Goal: Subscribe to service/newsletter

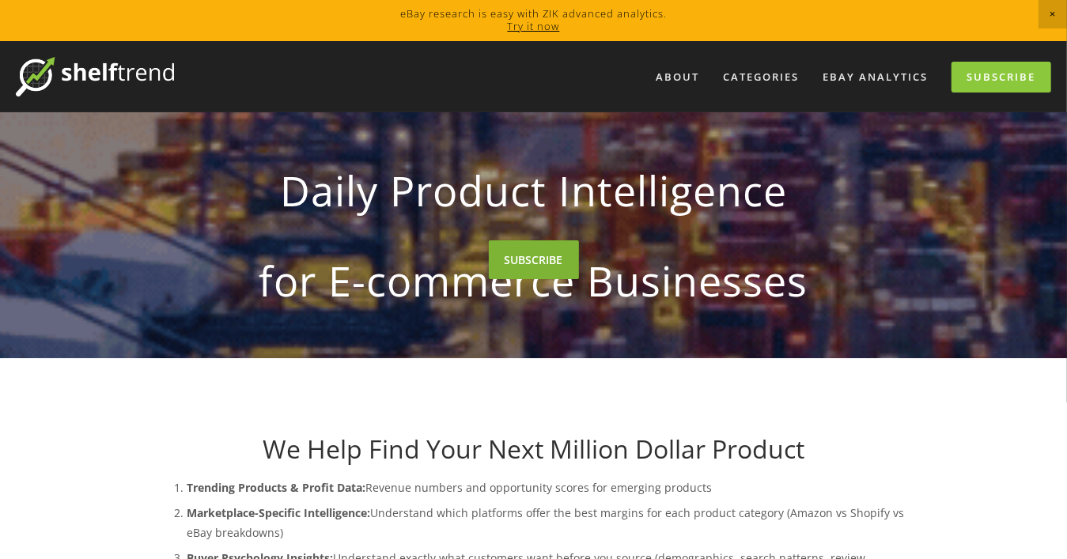
click at [537, 279] on link "SUBSCRIBE" at bounding box center [534, 259] width 90 height 39
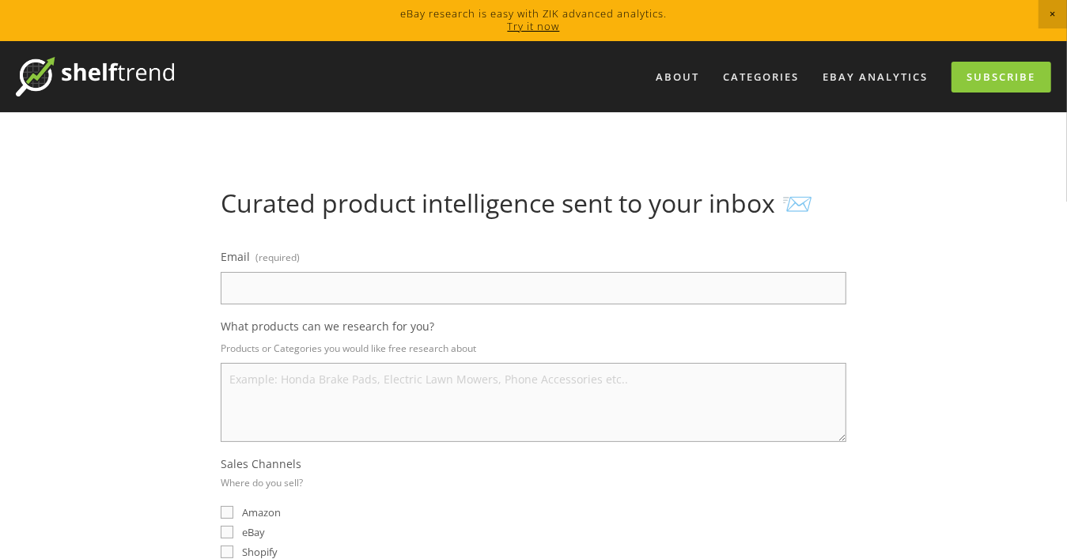
click at [505, 388] on textarea "What products can we research for you?" at bounding box center [534, 402] width 626 height 79
type textarea "ㅖ"
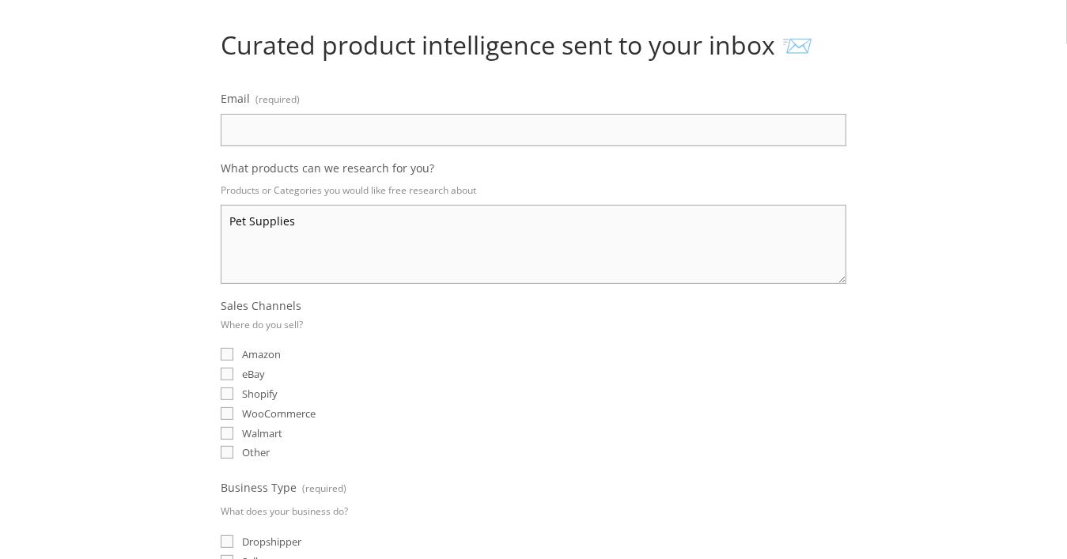
type textarea "Pet Supplies"
click at [226, 369] on input "eBay" at bounding box center [227, 374] width 13 height 13
checkbox input "true"
click at [229, 348] on input "Amazon" at bounding box center [227, 354] width 13 height 13
checkbox input "true"
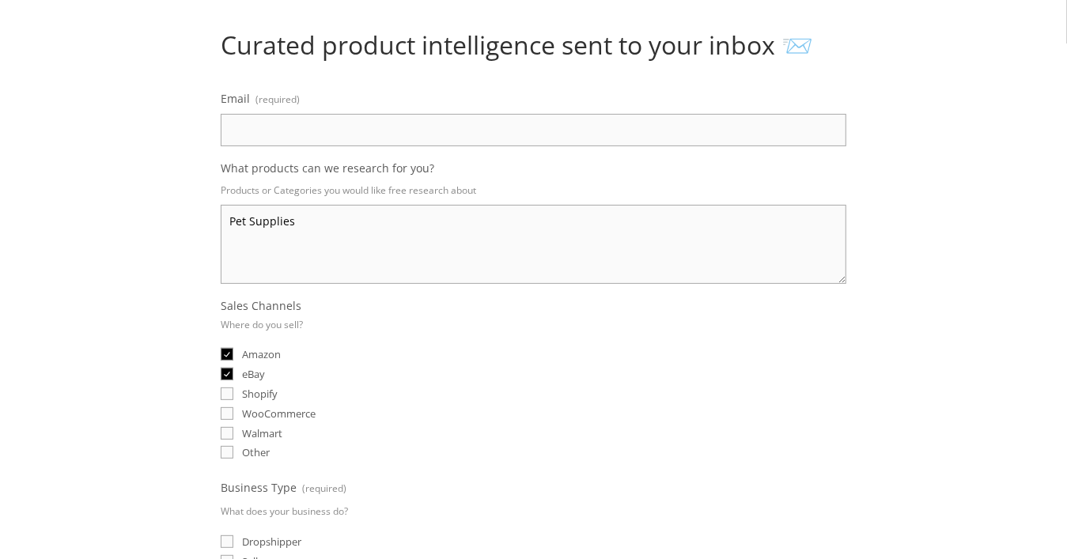
click at [228, 389] on input "Shopify" at bounding box center [227, 394] width 13 height 13
checkbox input "true"
click at [225, 427] on input "Walmart" at bounding box center [227, 433] width 13 height 13
checkbox input "true"
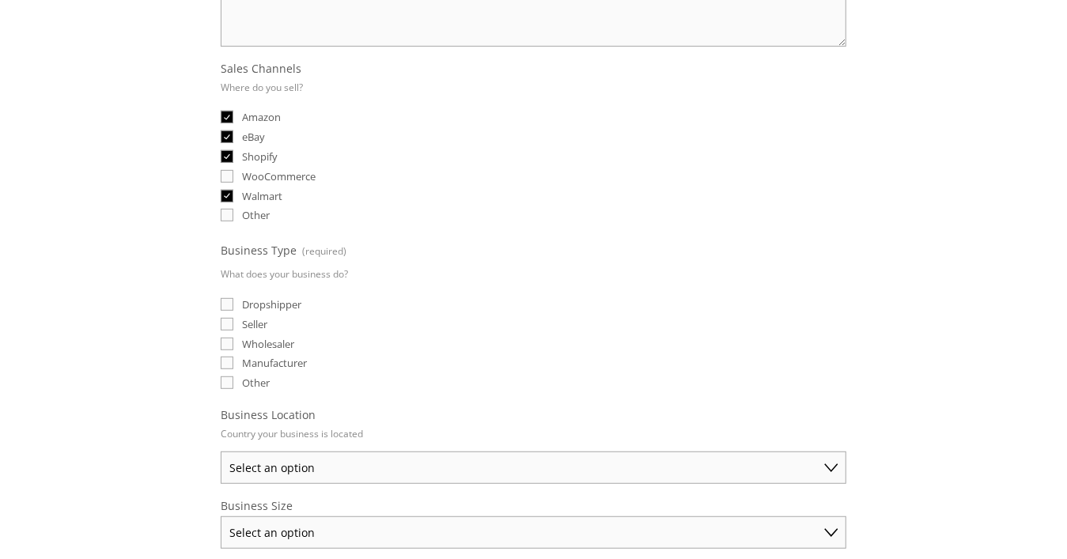
click at [229, 298] on input "Dropshipper" at bounding box center [227, 304] width 13 height 13
checkbox input "true"
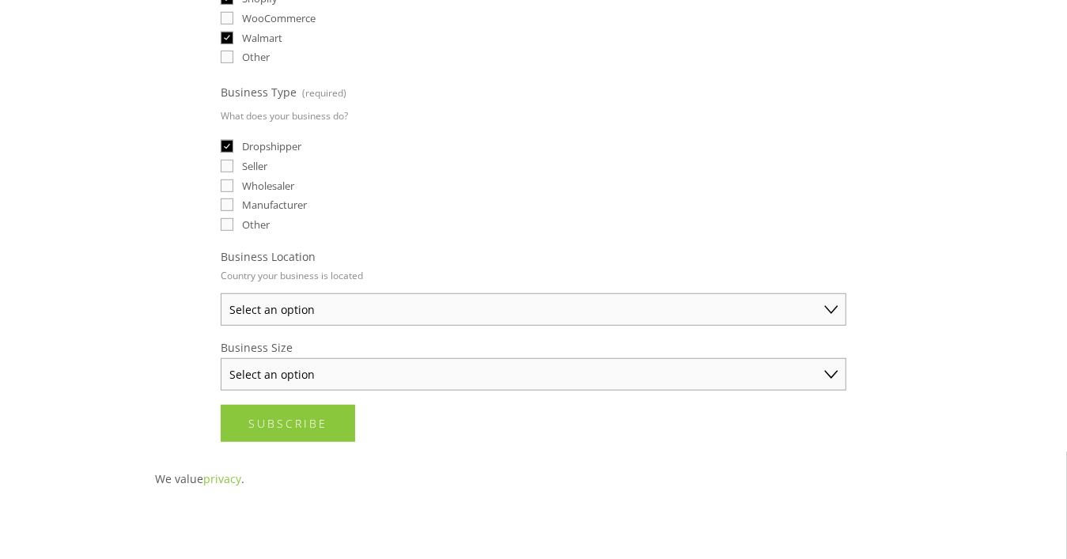
click at [388, 296] on select "Select an option [GEOGRAPHIC_DATA] [GEOGRAPHIC_DATA] [GEOGRAPHIC_DATA] [GEOGRAP…" at bounding box center [534, 309] width 626 height 32
select select "[GEOGRAPHIC_DATA]"
click at [221, 293] on select "Select an option [GEOGRAPHIC_DATA] [GEOGRAPHIC_DATA] [GEOGRAPHIC_DATA] [GEOGRAP…" at bounding box center [534, 309] width 626 height 32
click at [344, 366] on select "Select an option Solo Merchant (under $50K annual sales) Small Business ($50K -…" at bounding box center [534, 374] width 626 height 32
select select "Solo Merchant (under $50K annual sales)"
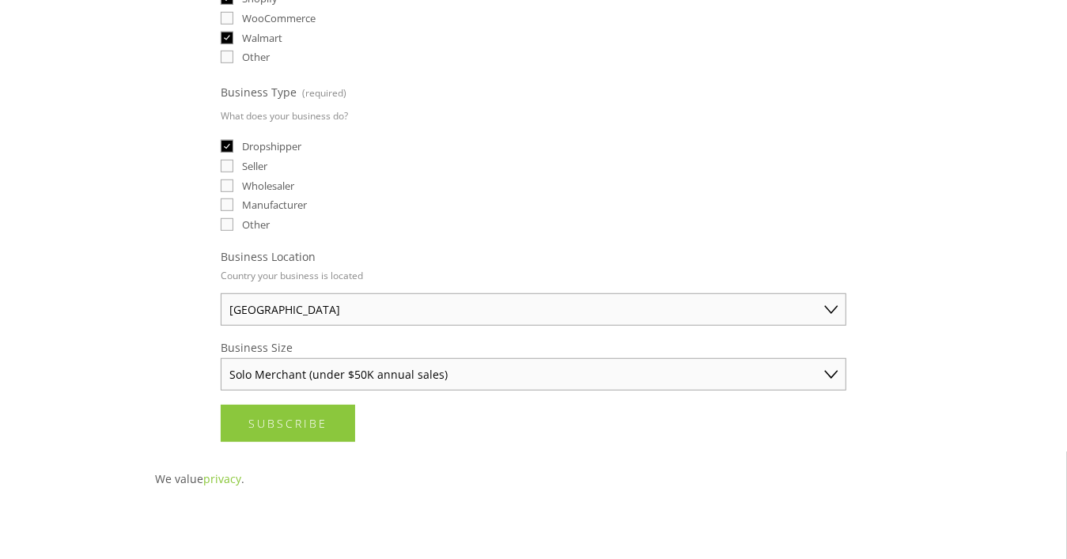
click at [221, 358] on select "Select an option Solo Merchant (under $50K annual sales) Small Business ($50K -…" at bounding box center [534, 374] width 626 height 32
click at [301, 416] on span "Subscribe" at bounding box center [287, 423] width 79 height 15
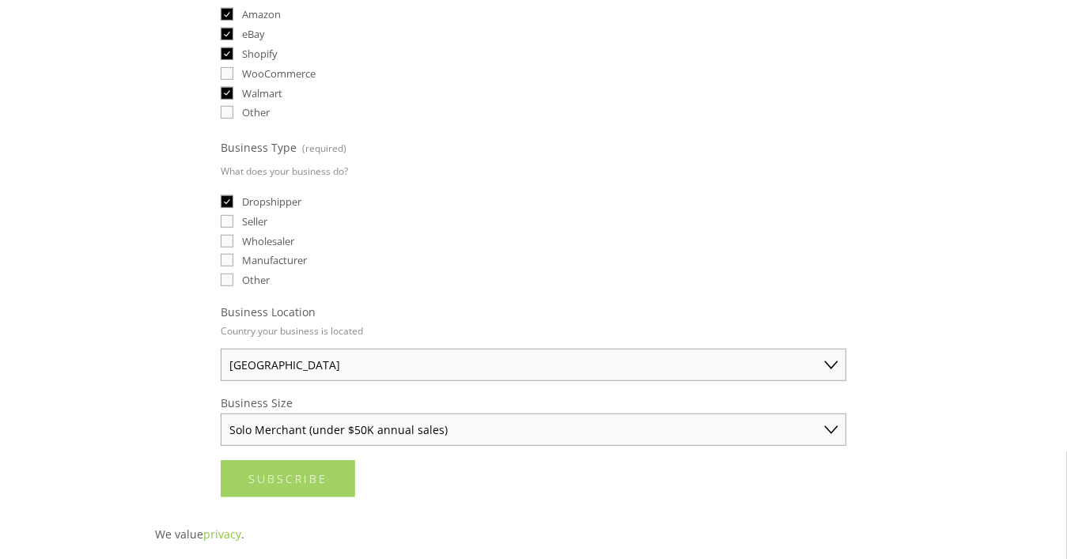
scroll to position [0, 0]
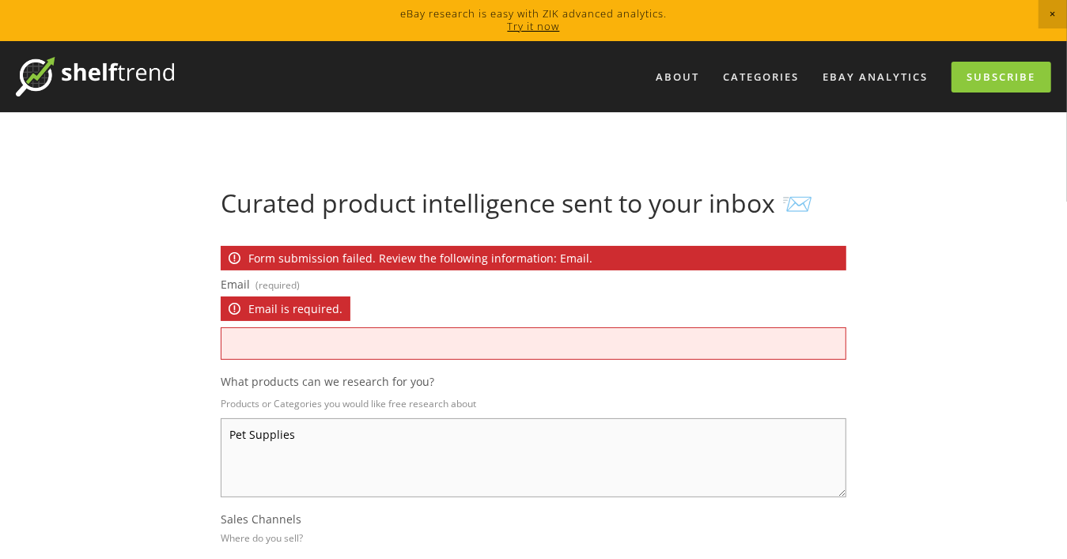
click at [315, 346] on input "Email (required) Email is required." at bounding box center [534, 343] width 626 height 32
type input "[EMAIL_ADDRESS][DOMAIN_NAME]"
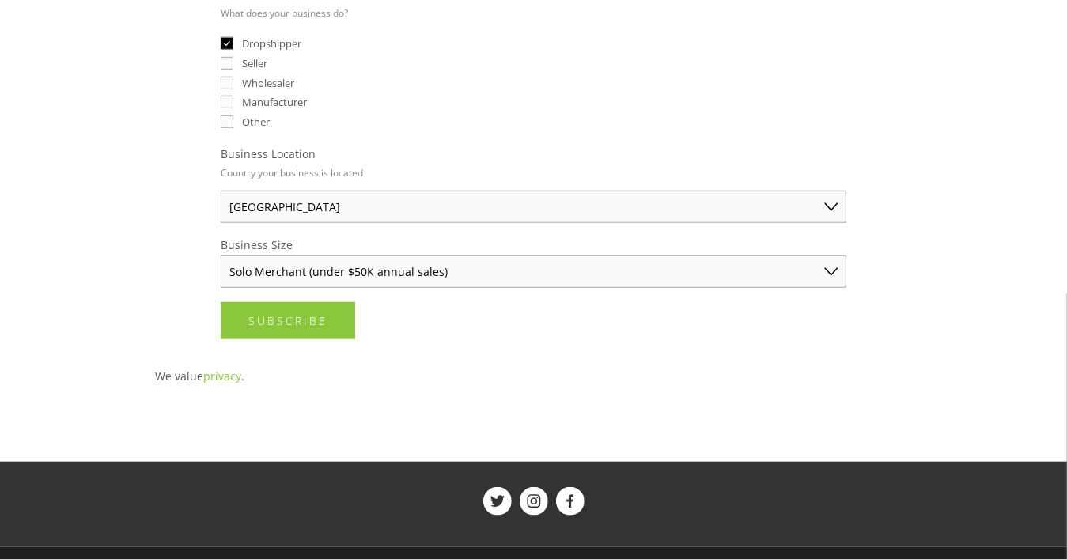
scroll to position [791, 0]
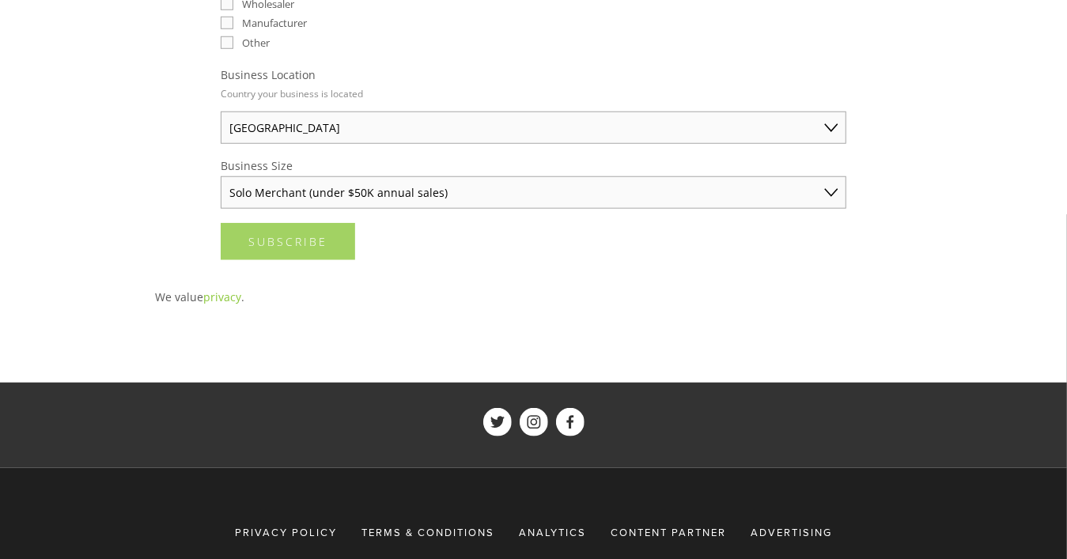
click at [293, 236] on span "Subscribe" at bounding box center [287, 241] width 79 height 15
